Goal: Information Seeking & Learning: Learn about a topic

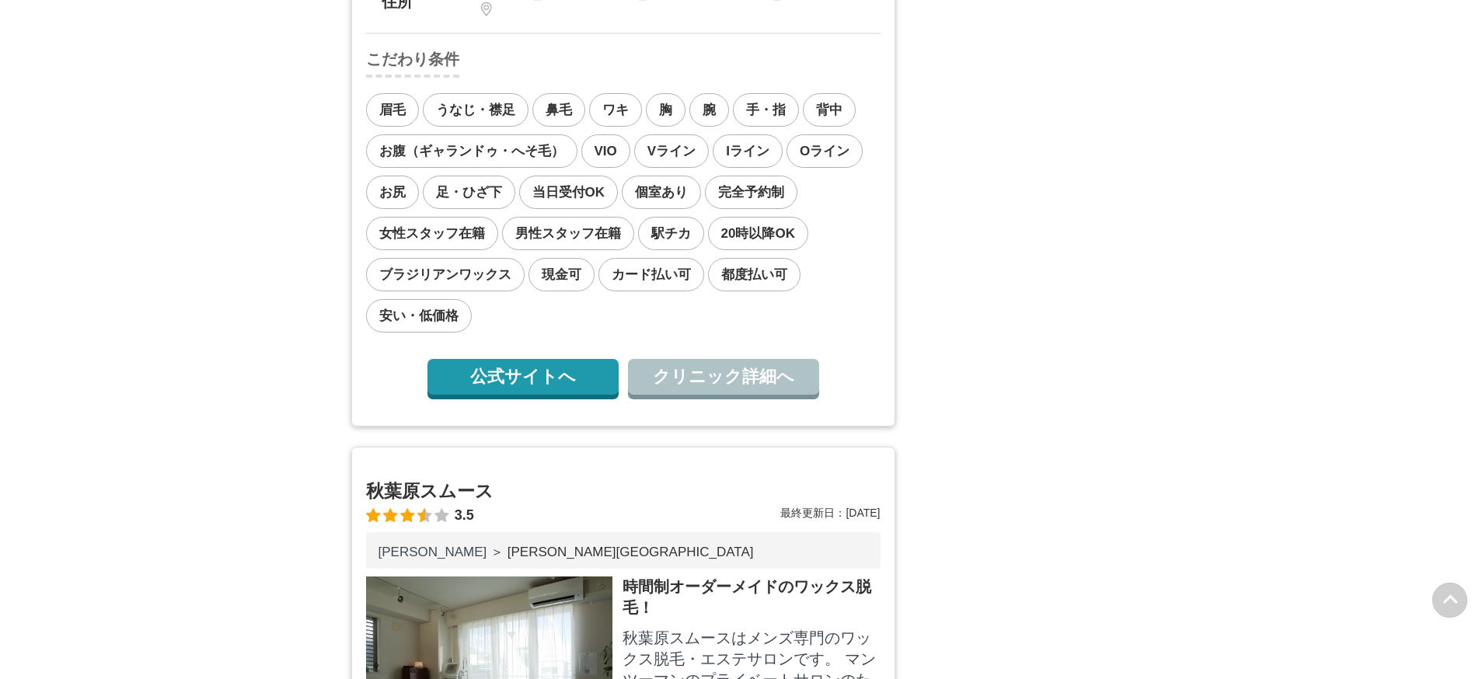
scroll to position [5207, 0]
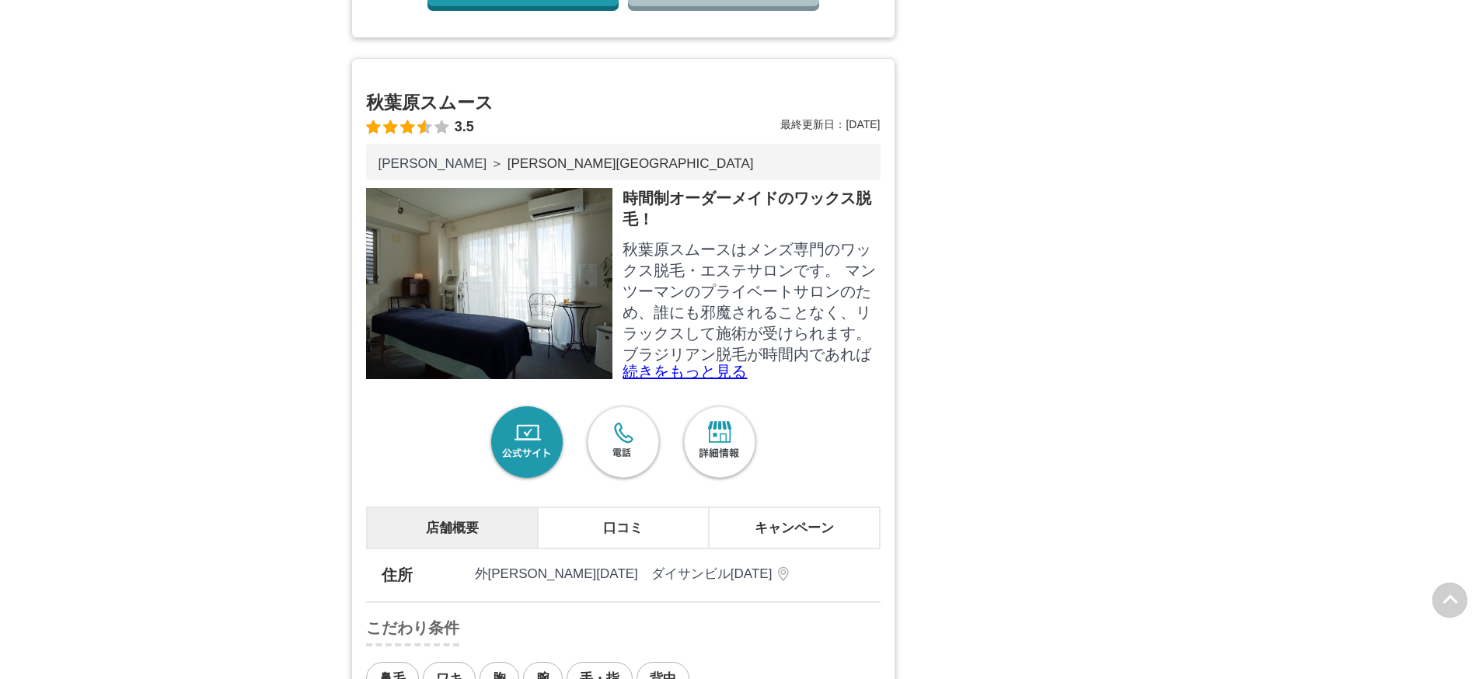
drag, startPoint x: 448, startPoint y: 134, endPoint x: 430, endPoint y: 124, distance: 21.2
drag, startPoint x: 430, startPoint y: 124, endPoint x: 239, endPoint y: 286, distance: 250.4
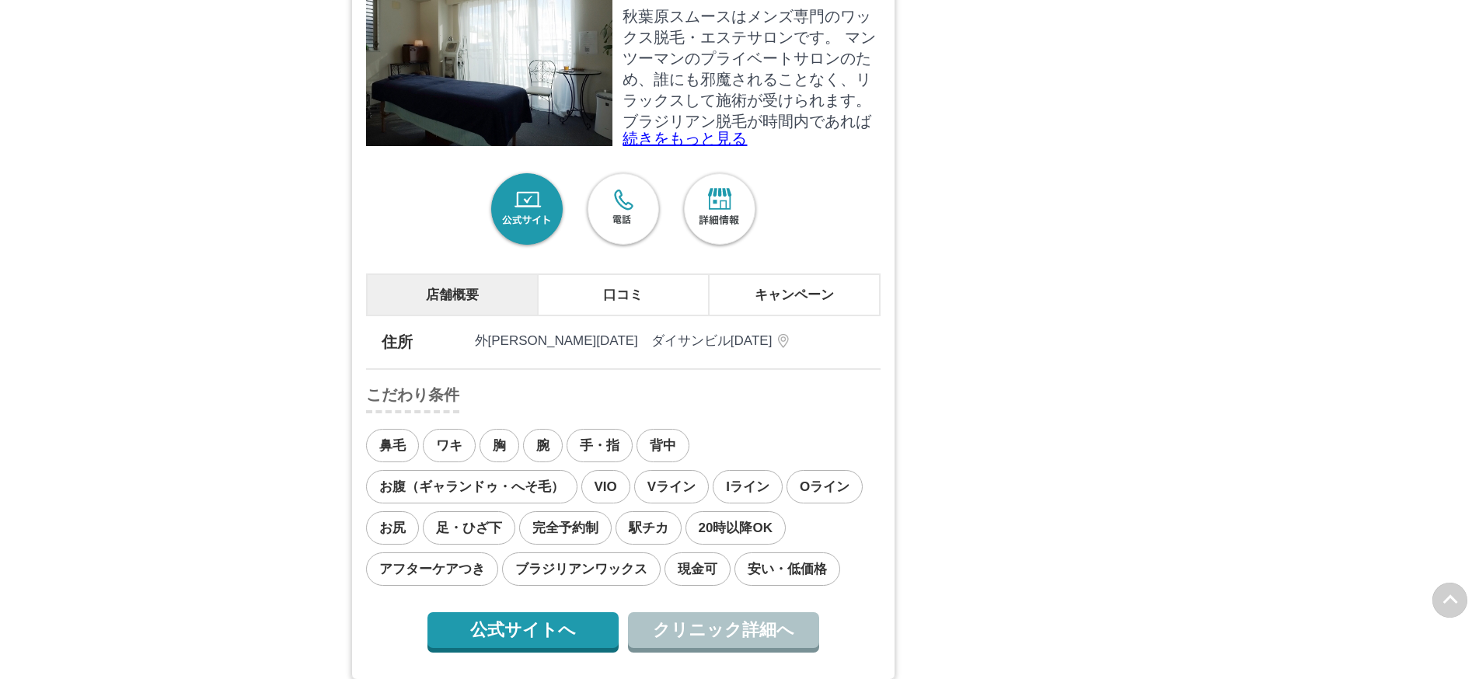
click at [504, 246] on link "公式サイト" at bounding box center [527, 209] width 81 height 81
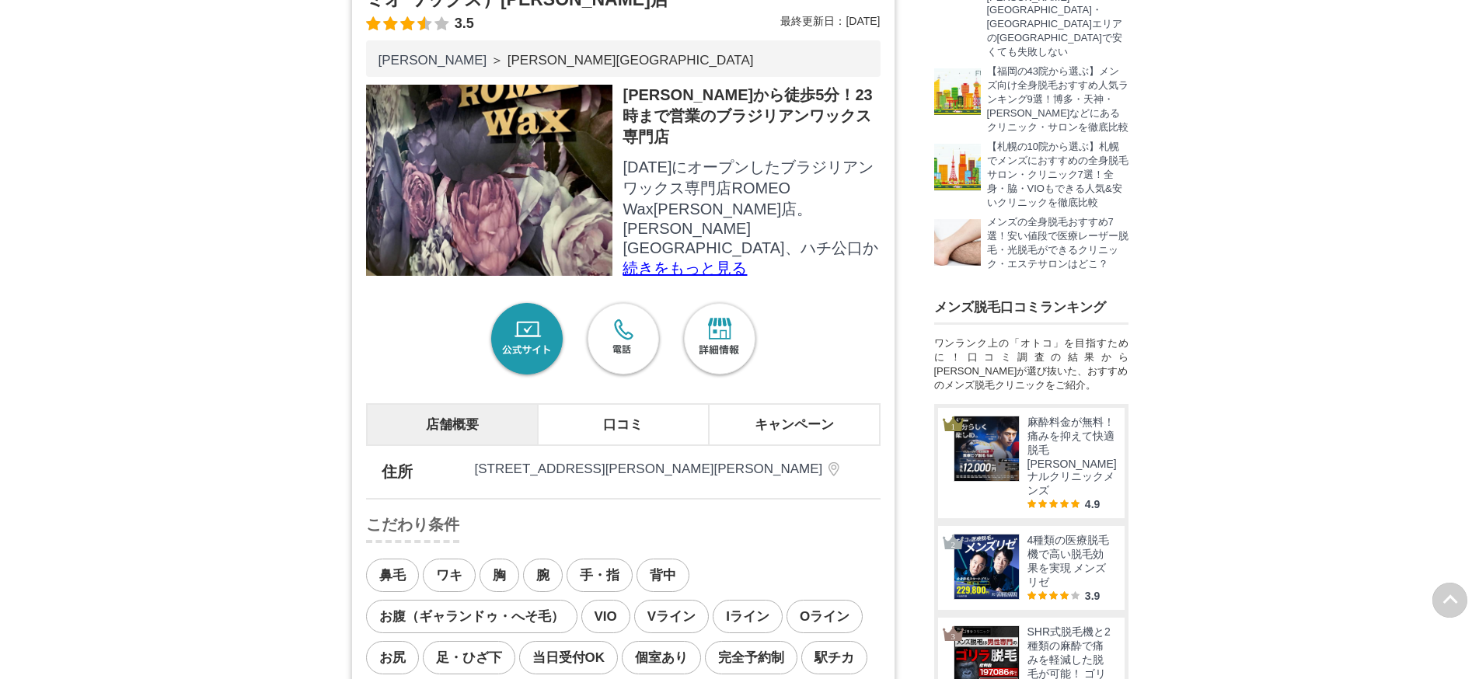
scroll to position [389, 0]
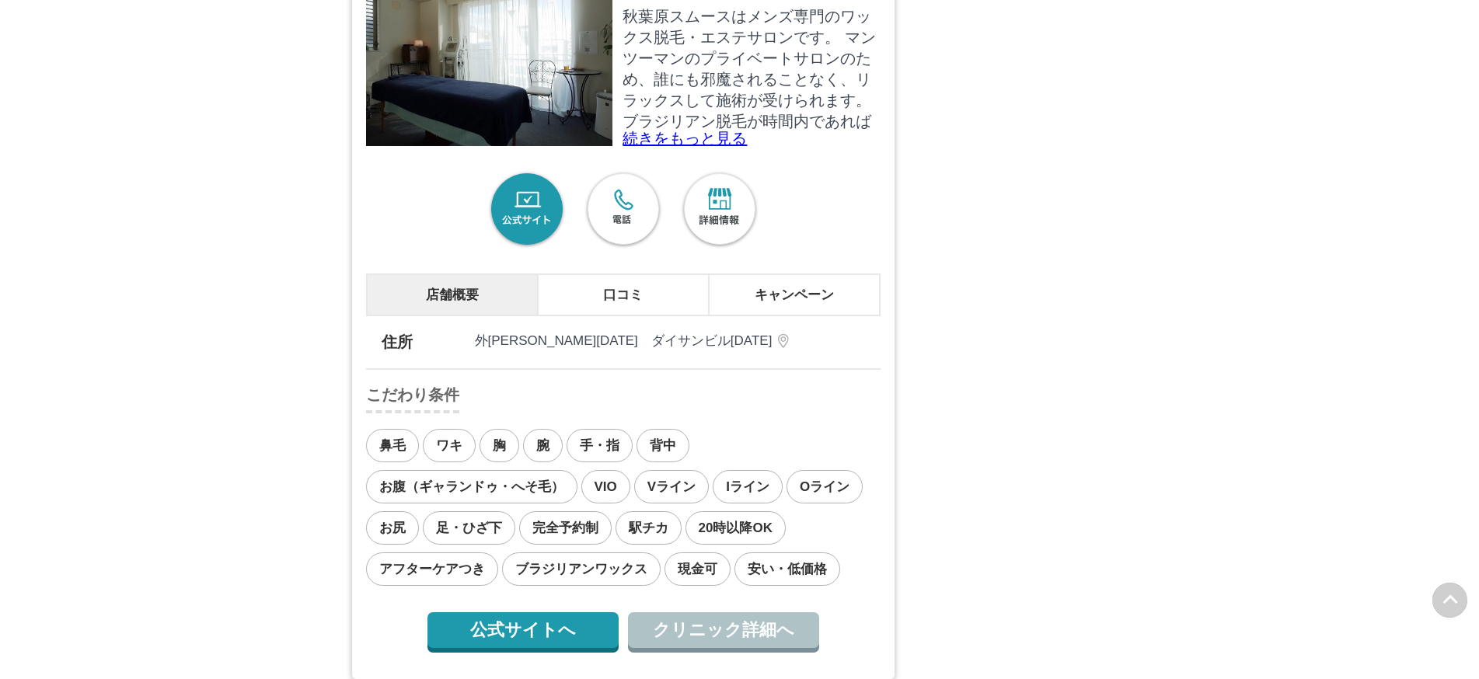
scroll to position [5285, 0]
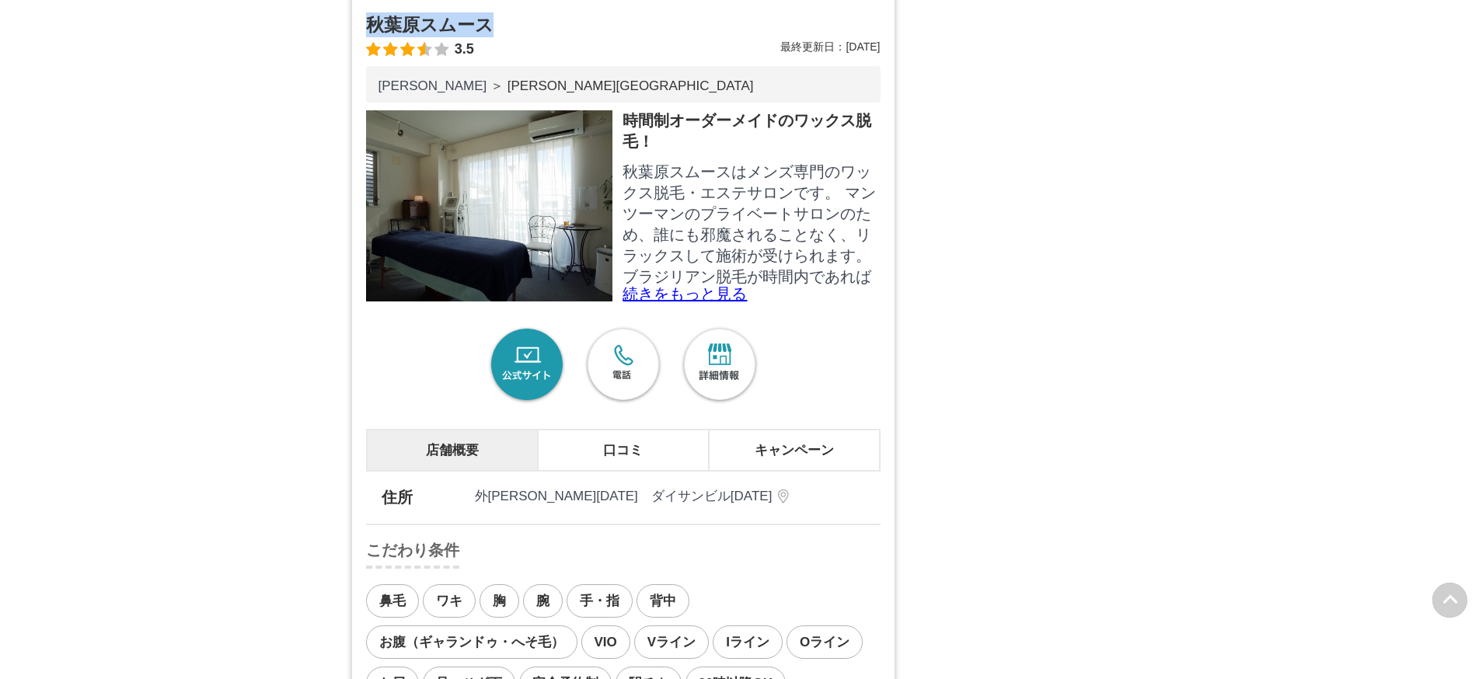
drag, startPoint x: 494, startPoint y: 53, endPoint x: 372, endPoint y: 51, distance: 122.0
click at [372, 37] on h2 "秋葉原スムース" at bounding box center [623, 24] width 514 height 25
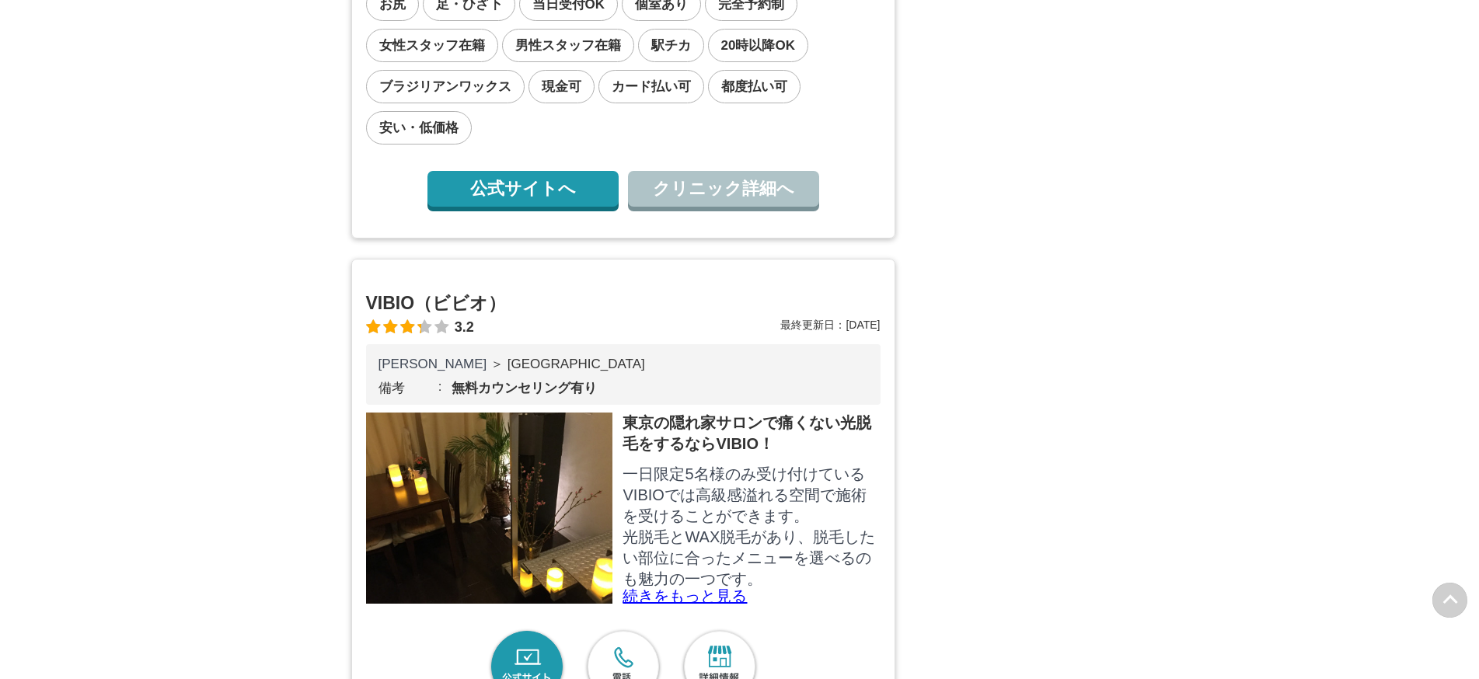
scroll to position [17816, 0]
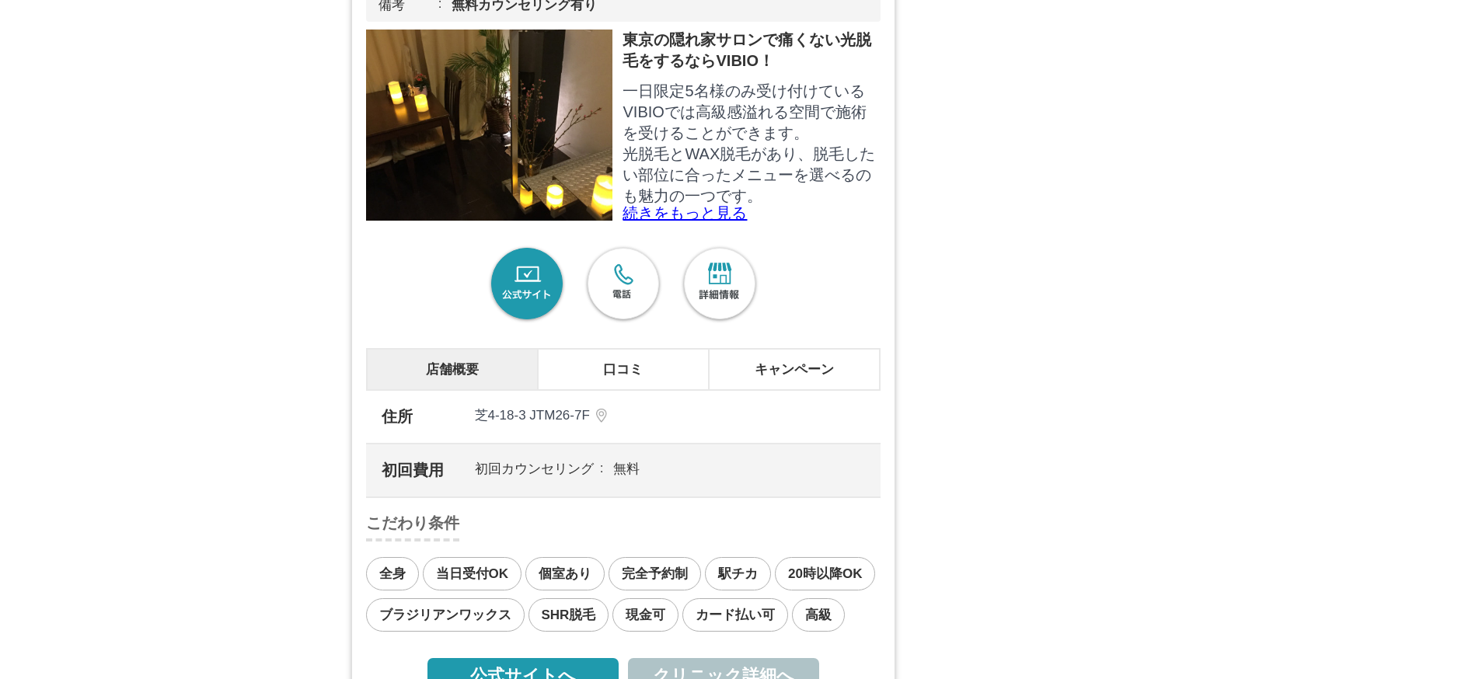
drag, startPoint x: 682, startPoint y: 2, endPoint x: 1273, endPoint y: 424, distance: 725.9
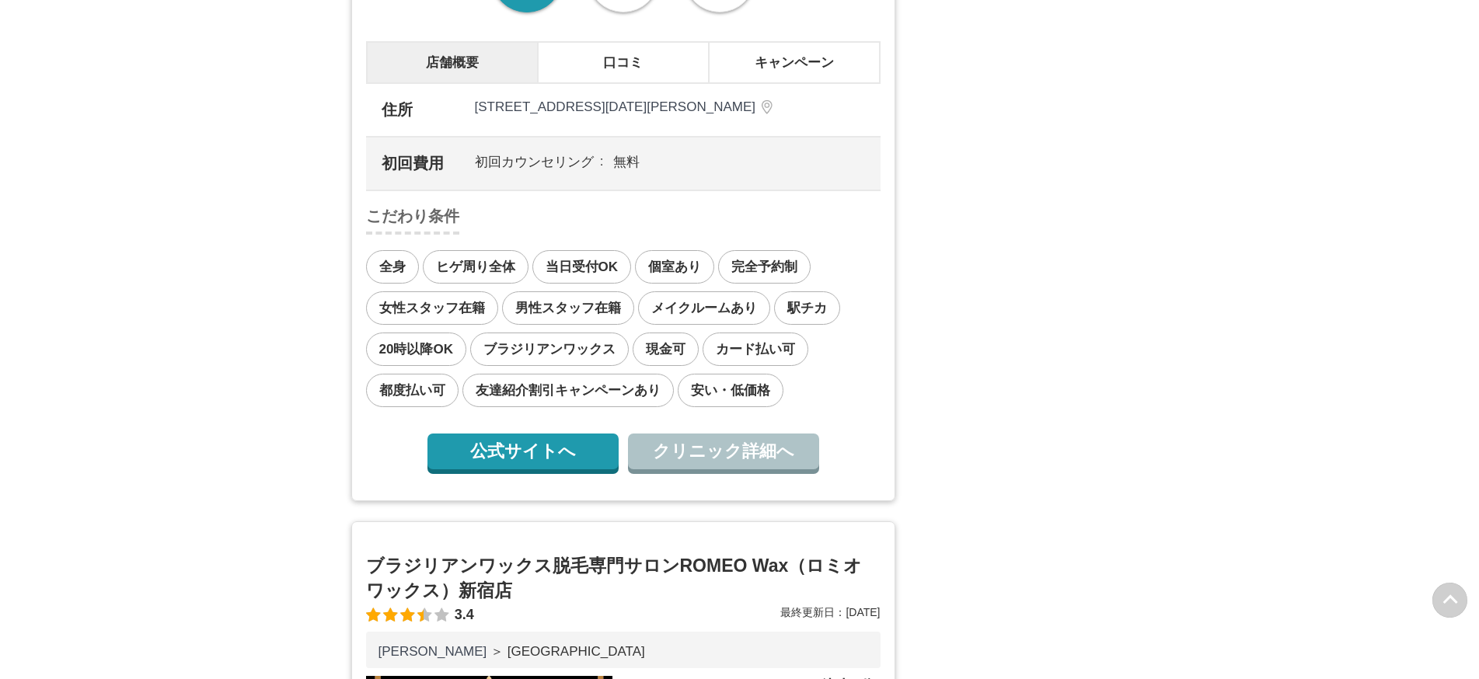
scroll to position [14935, 0]
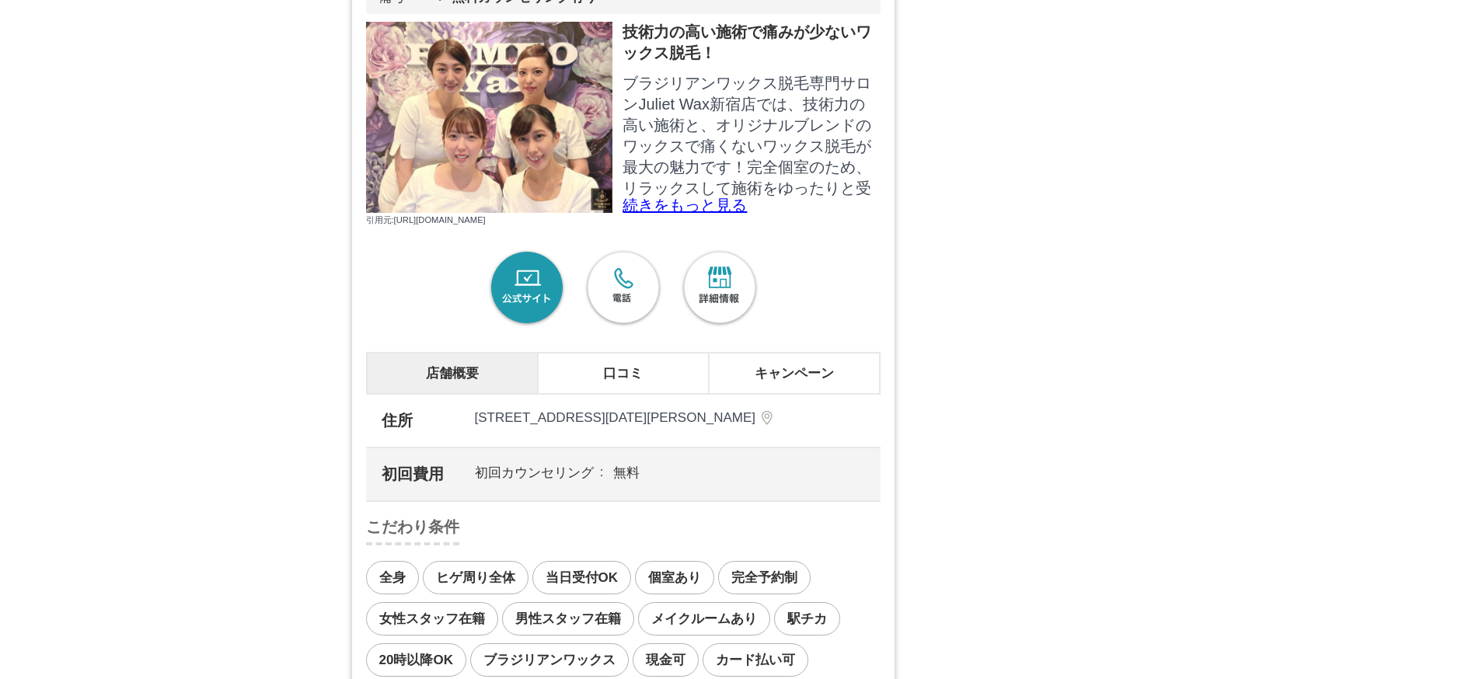
drag, startPoint x: 380, startPoint y: 79, endPoint x: 825, endPoint y: 89, distance: 445.4
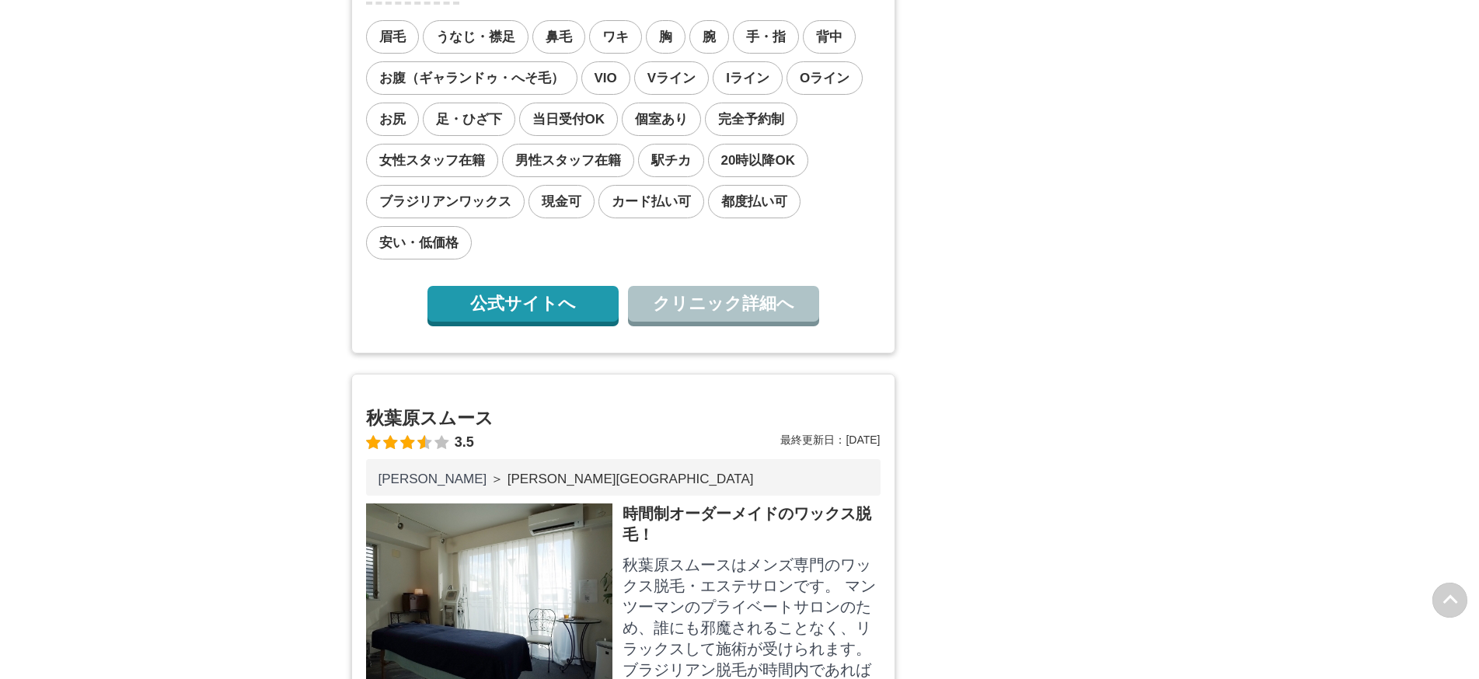
scroll to position [5486, 0]
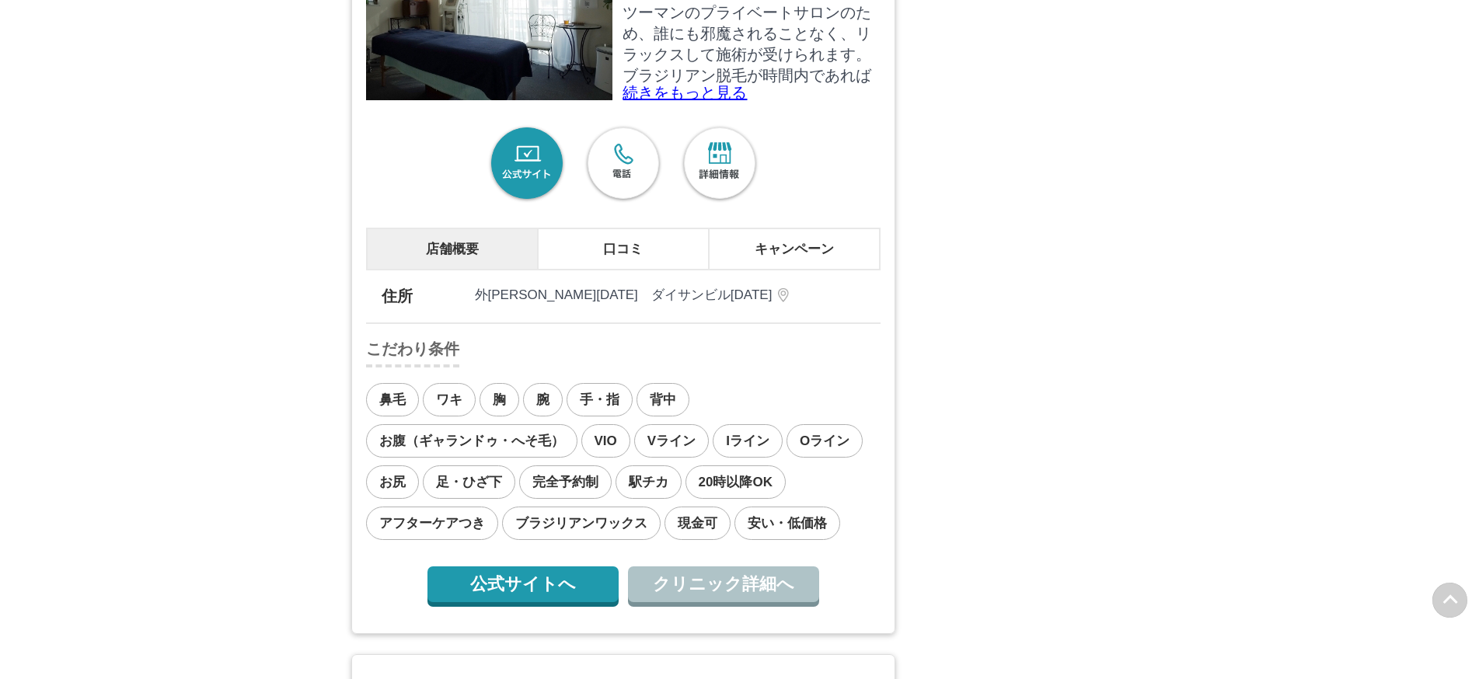
click at [720, 100] on p "続きをもっと見る" at bounding box center [751, 93] width 257 height 16
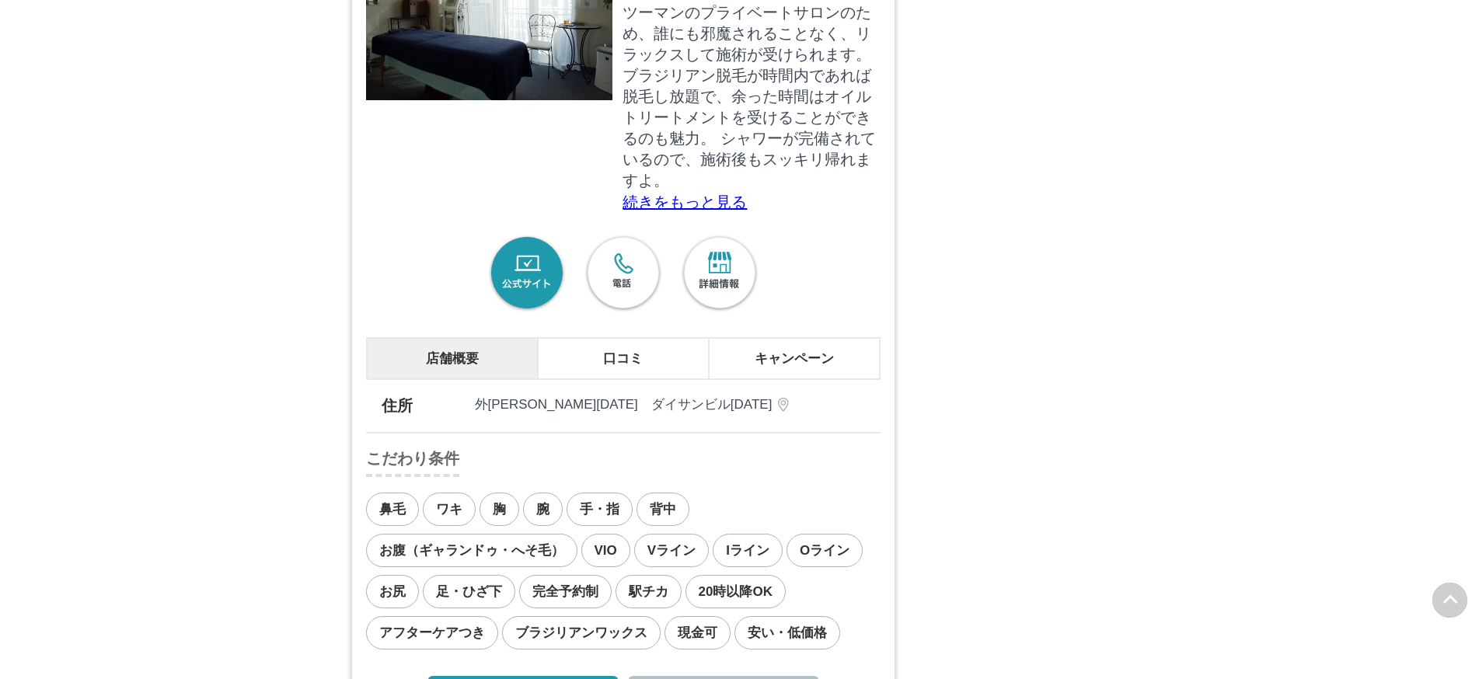
click at [685, 210] on p "続きをもっと見る" at bounding box center [751, 202] width 257 height 16
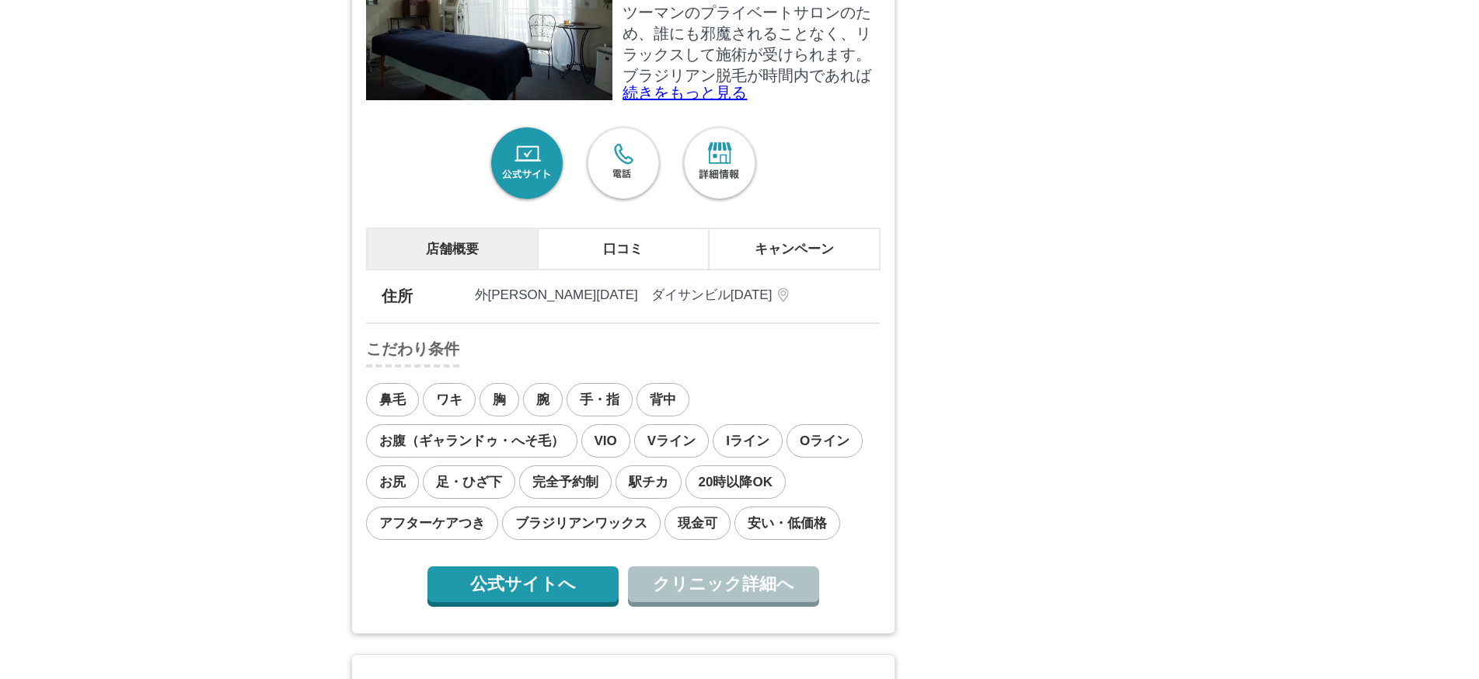
scroll to position [5719, 0]
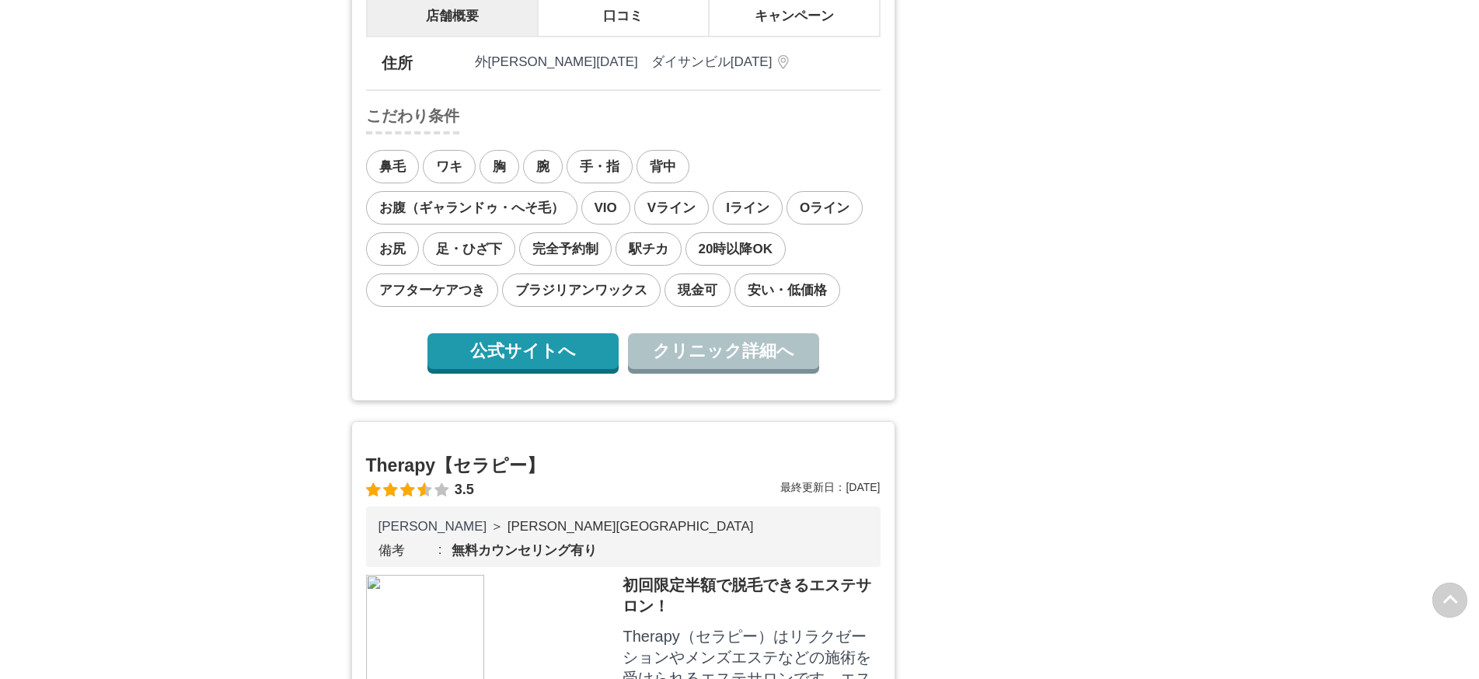
click at [496, 368] on link "公式サイトへ" at bounding box center [522, 351] width 191 height 36
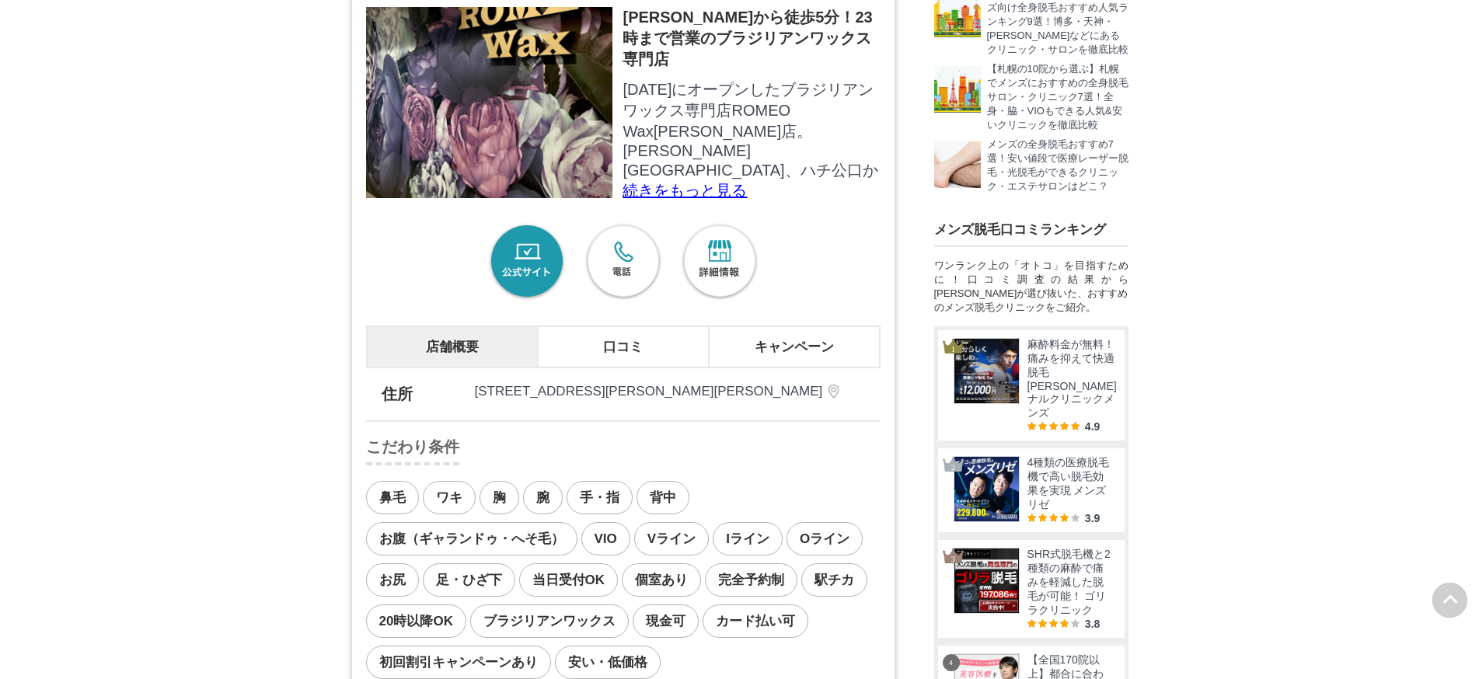
scroll to position [1321, 0]
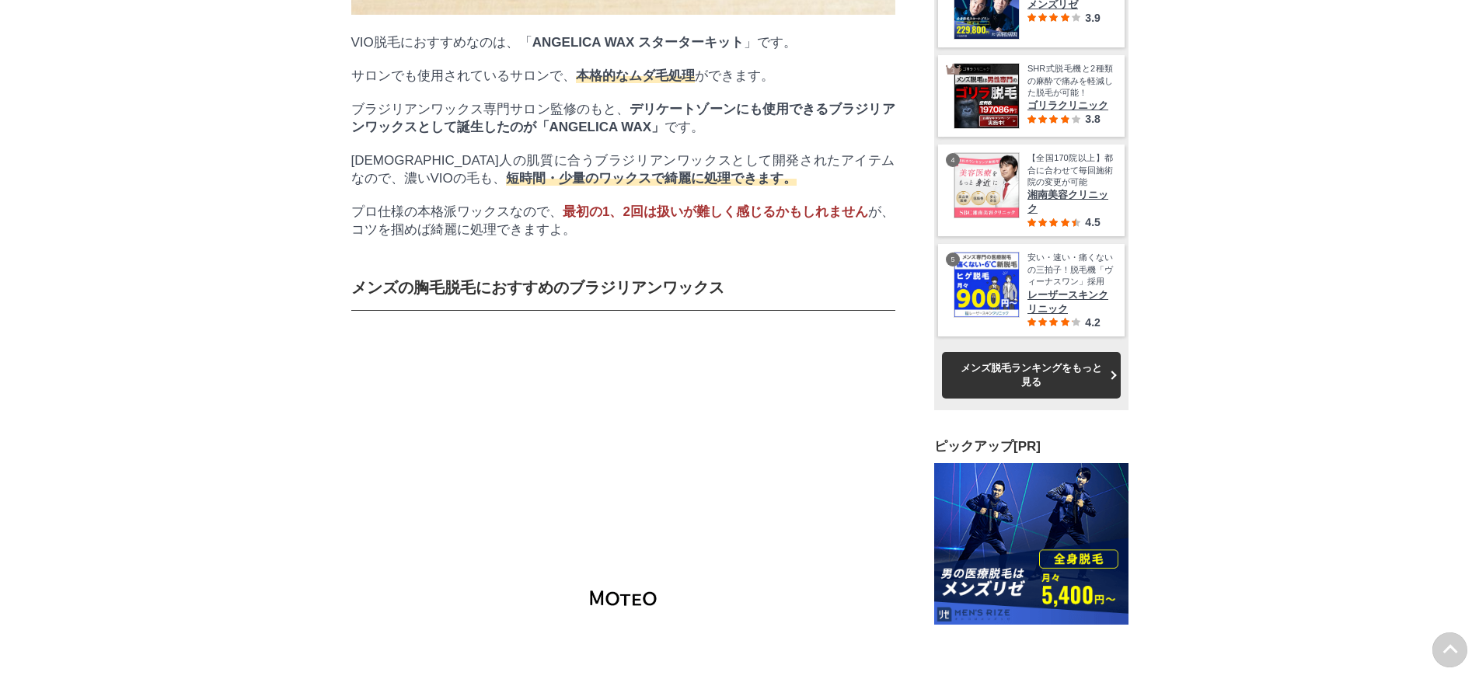
scroll to position [24597, 777]
